Goal: Task Accomplishment & Management: Manage account settings

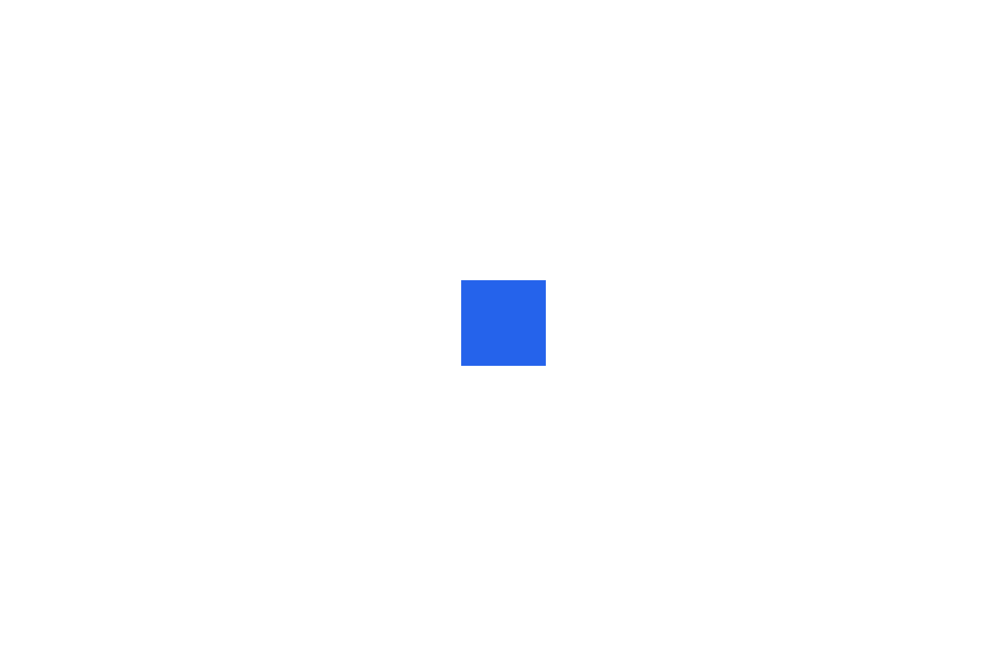
click at [428, 233] on div at bounding box center [503, 324] width 1007 height 648
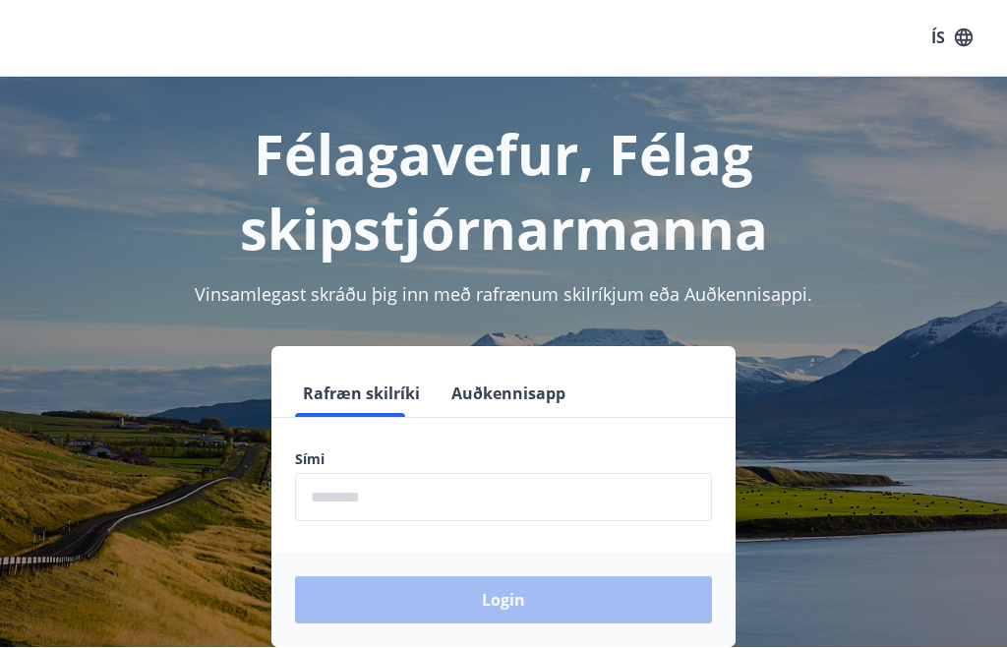
scroll to position [1, 0]
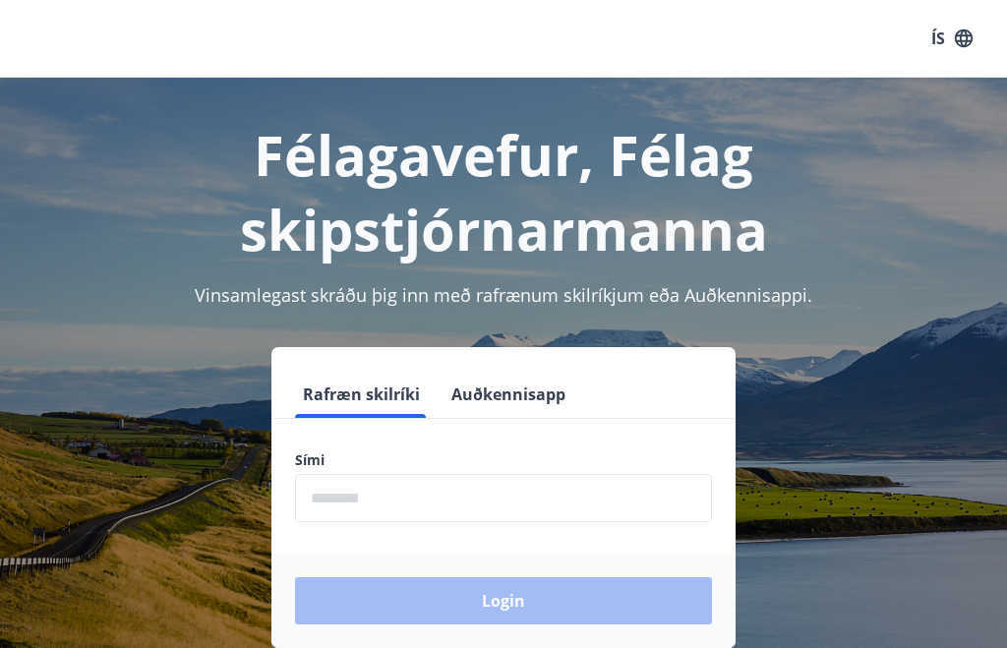
click at [406, 509] on input "phone" at bounding box center [503, 498] width 417 height 48
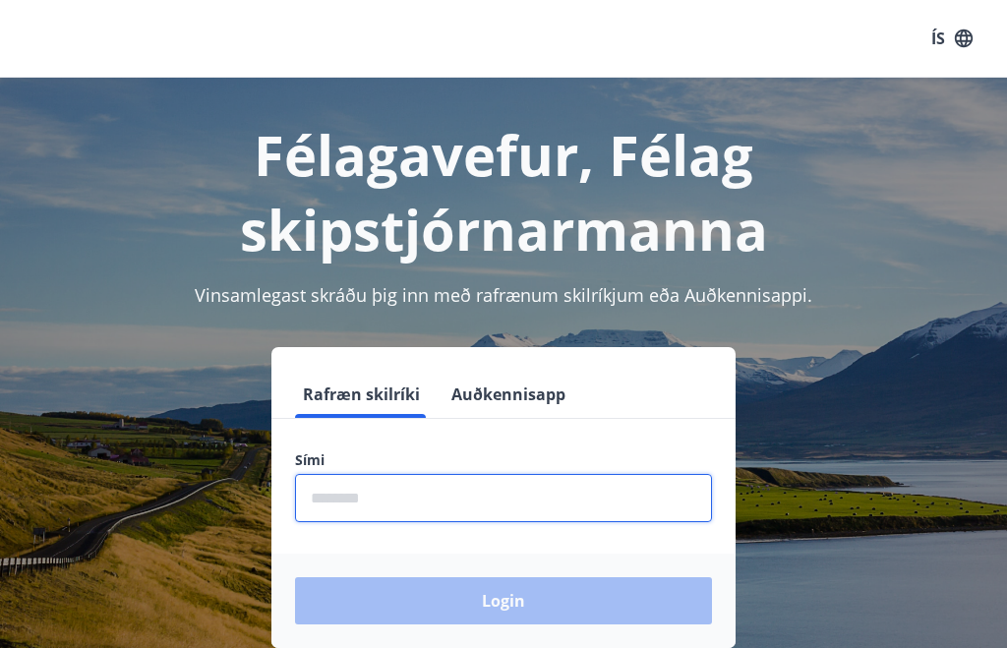
scroll to position [0, 0]
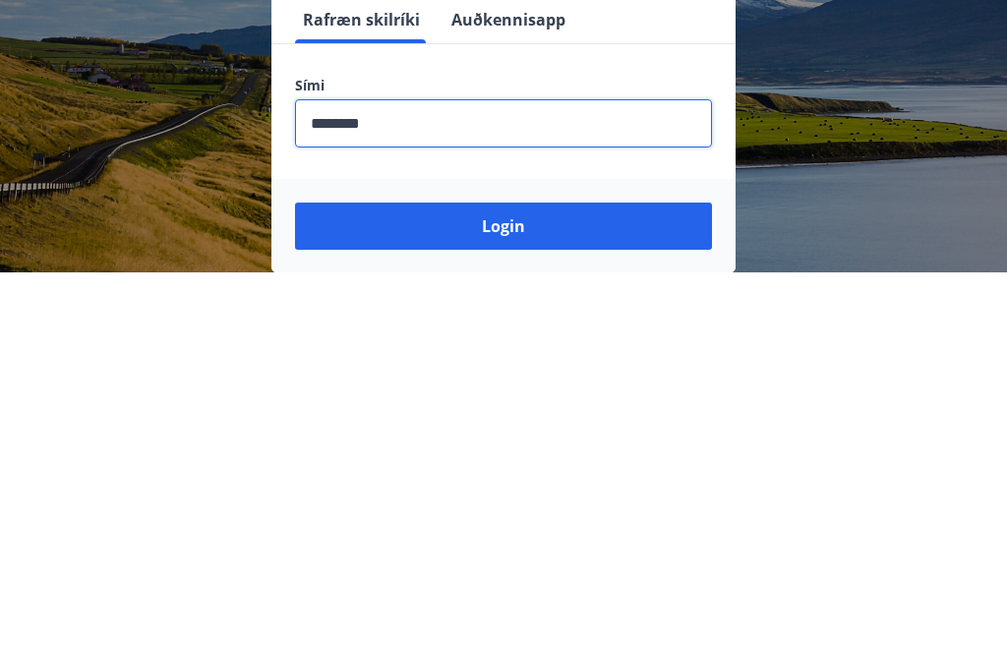
type input "********"
click at [536, 578] on button "Login" at bounding box center [503, 601] width 417 height 47
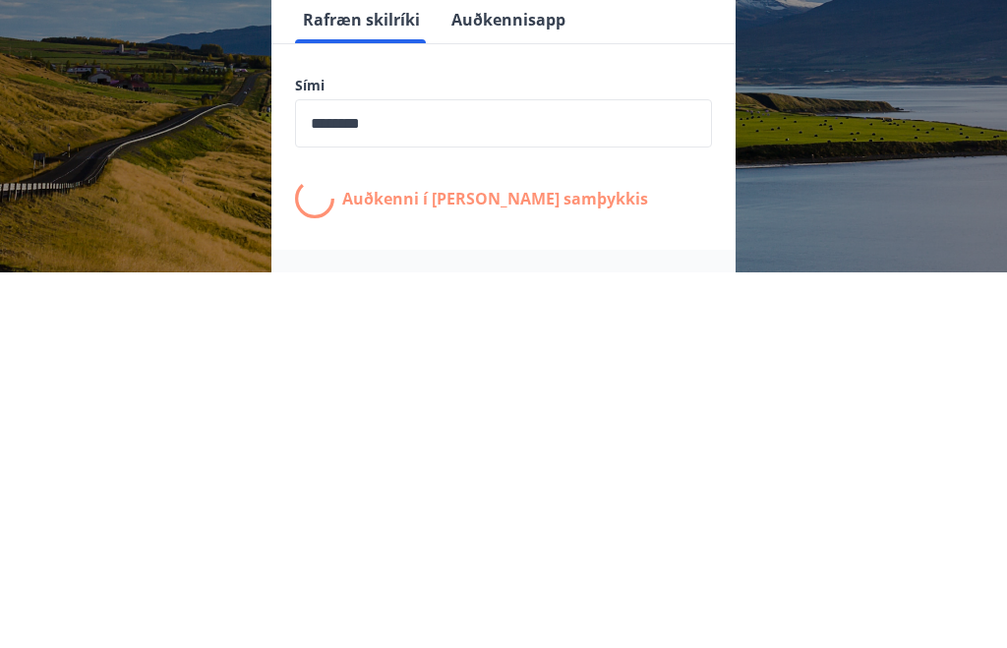
scroll to position [310, 0]
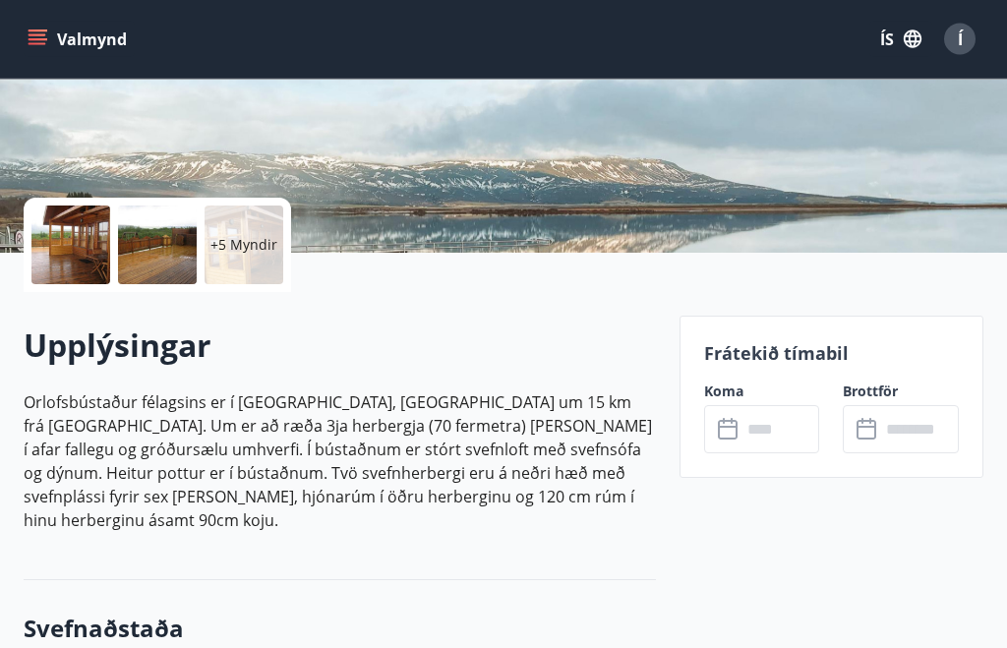
scroll to position [314, 0]
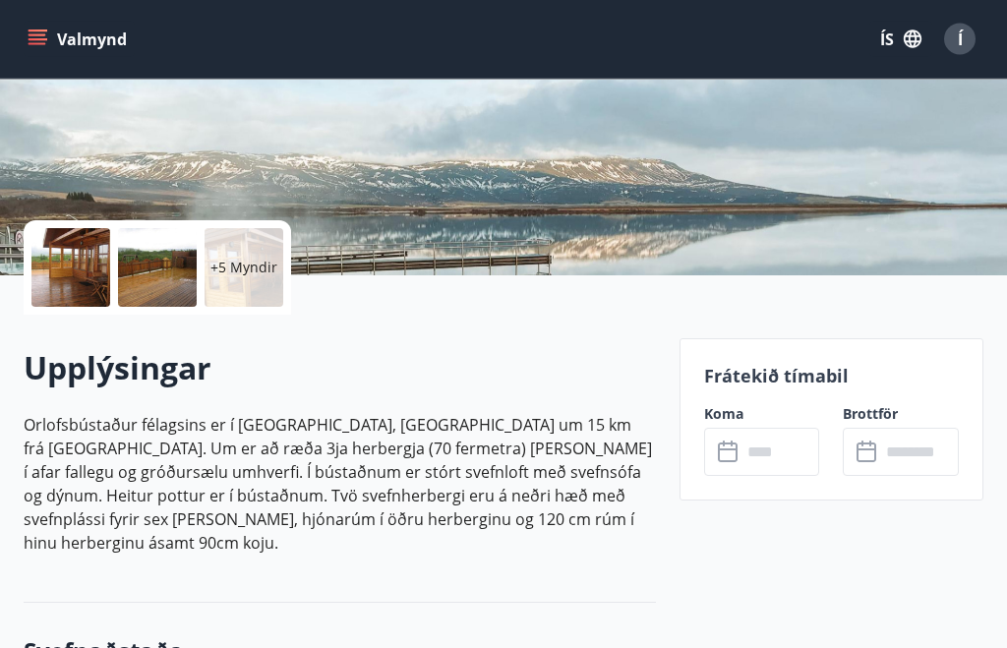
click at [780, 381] on p "Frátekið tímabil" at bounding box center [831, 377] width 255 height 26
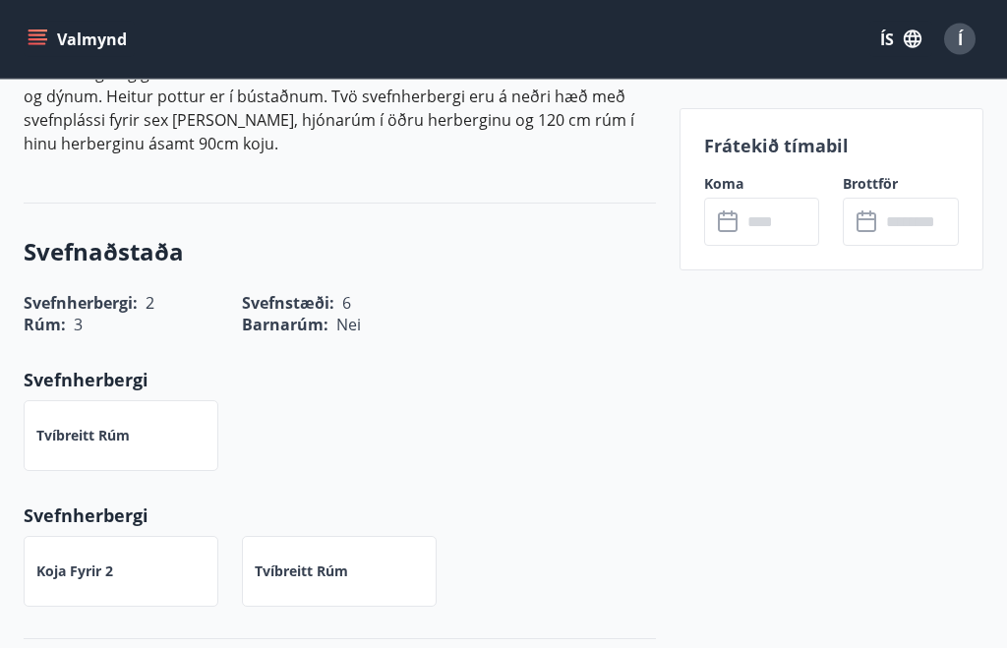
scroll to position [714, 0]
click at [755, 236] on input "text" at bounding box center [781, 222] width 79 height 48
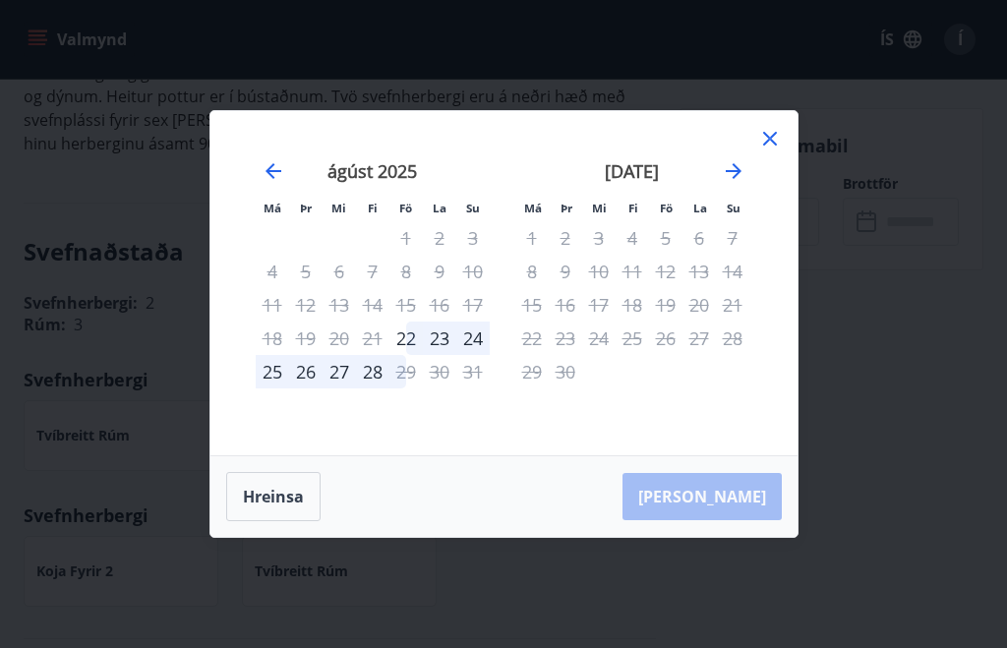
click at [735, 179] on icon "Move forward to switch to the next month." at bounding box center [734, 171] width 16 height 16
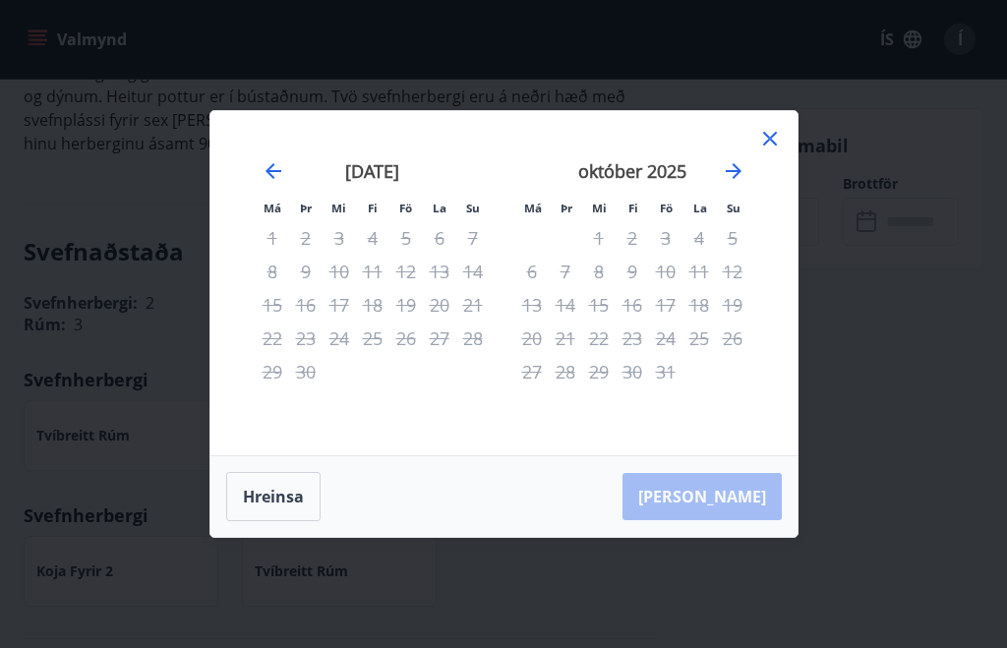
click at [743, 183] on icon "Move forward to switch to the next month." at bounding box center [734, 171] width 24 height 24
click at [738, 179] on icon "Move forward to switch to the next month." at bounding box center [734, 171] width 16 height 16
click at [771, 151] on icon at bounding box center [771, 139] width 24 height 24
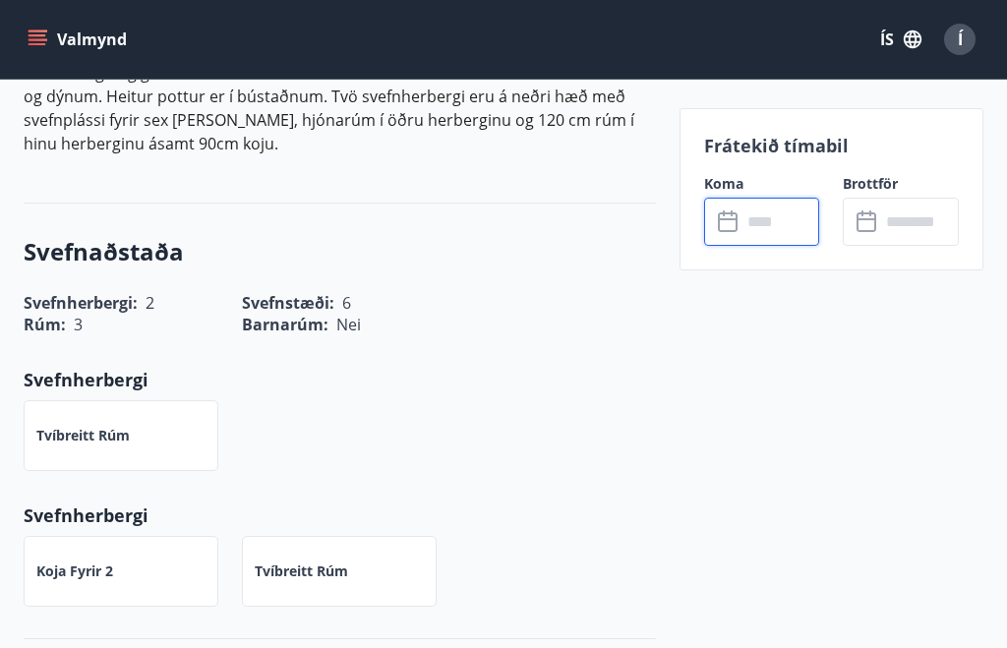
click at [893, 212] on input "text" at bounding box center [919, 222] width 79 height 48
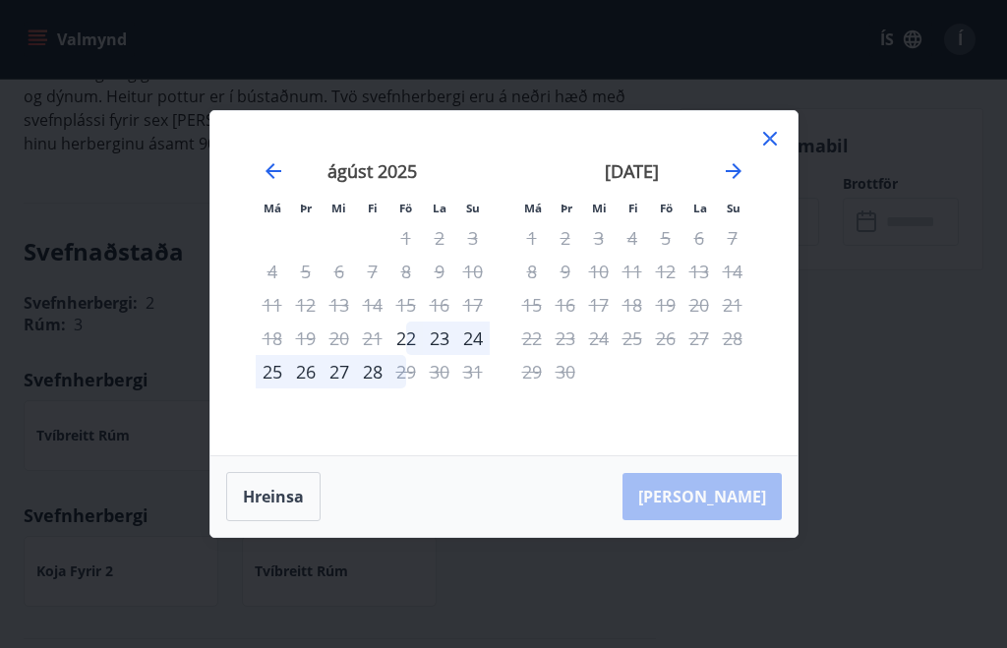
click at [772, 146] on icon at bounding box center [770, 139] width 14 height 14
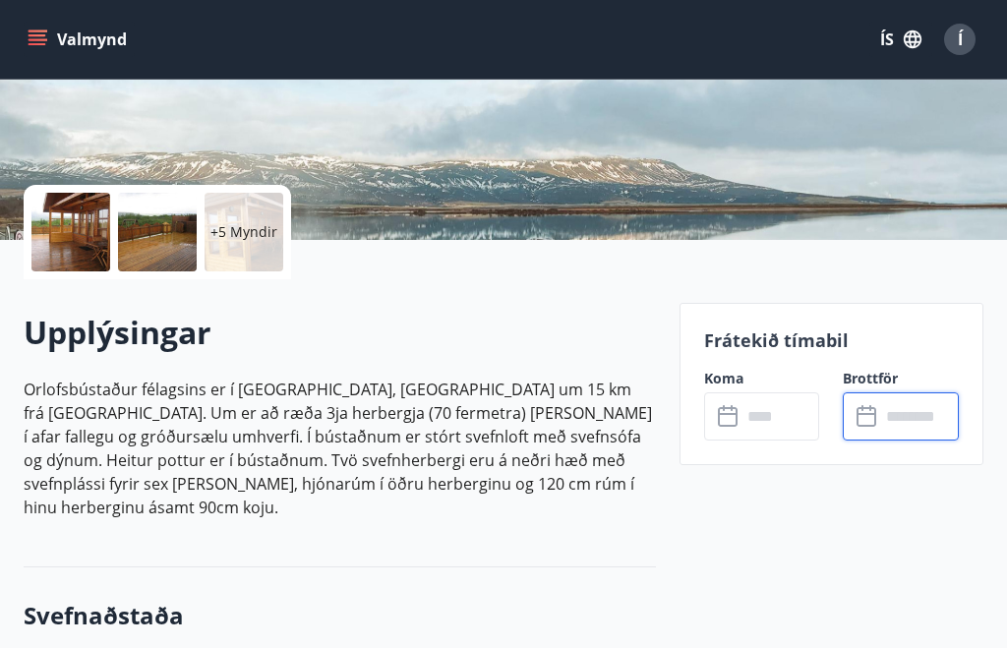
scroll to position [0, 0]
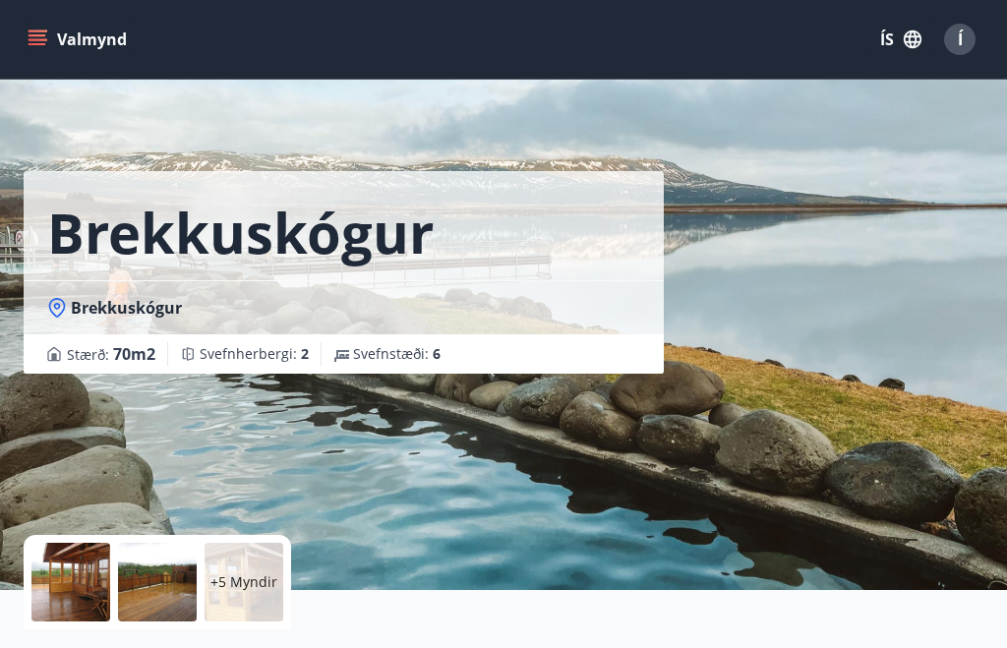
click at [962, 46] on span "Í" at bounding box center [960, 40] width 5 height 22
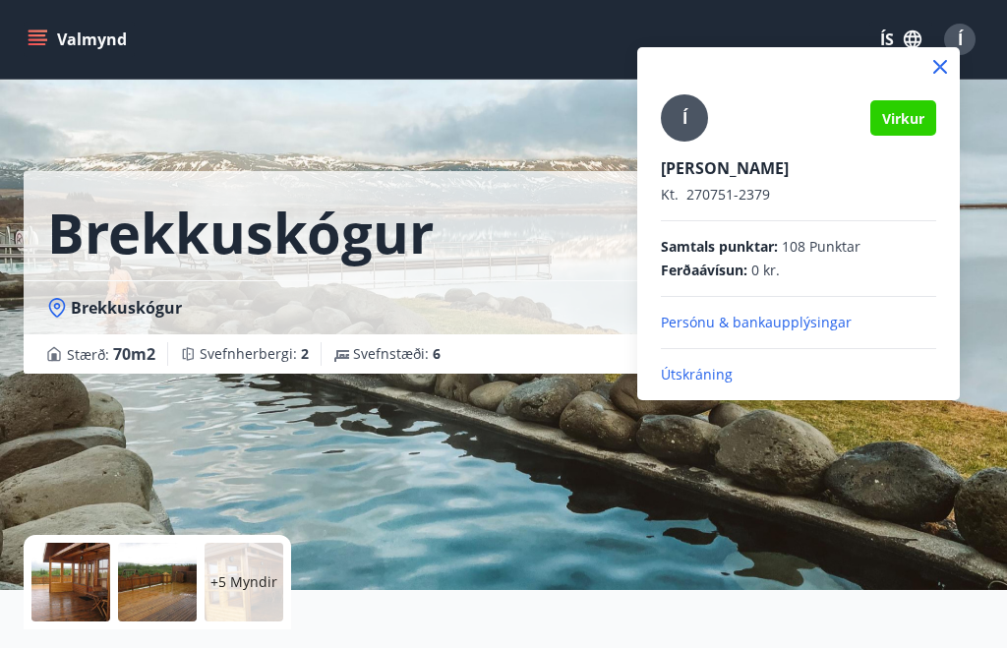
click at [700, 384] on p "Útskráning" at bounding box center [798, 375] width 275 height 20
